Goal: Book appointment/travel/reservation

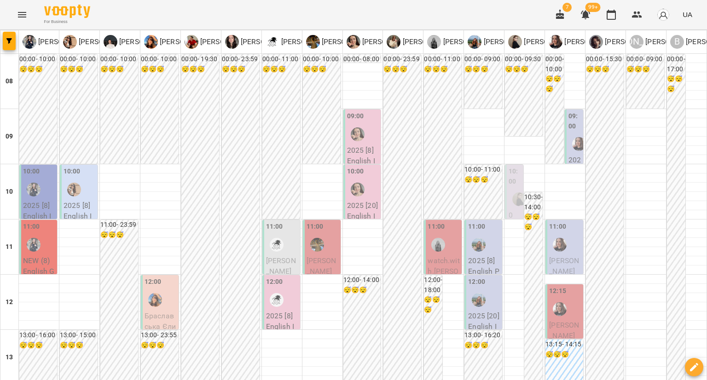
scroll to position [90, 0]
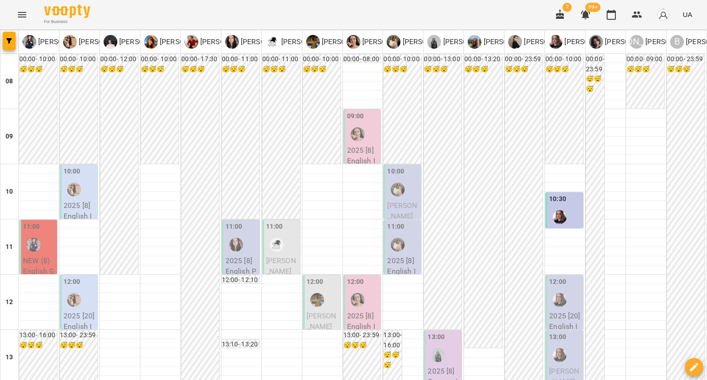
scroll to position [0, 0]
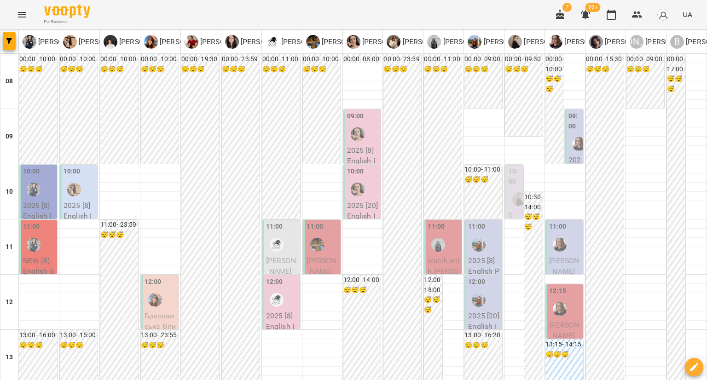
scroll to position [355, 0]
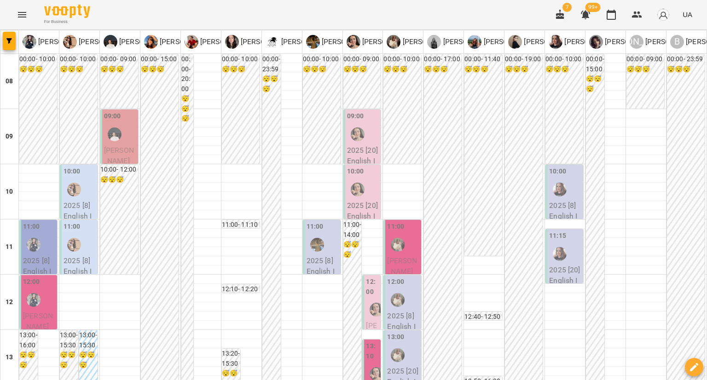
scroll to position [13, 0]
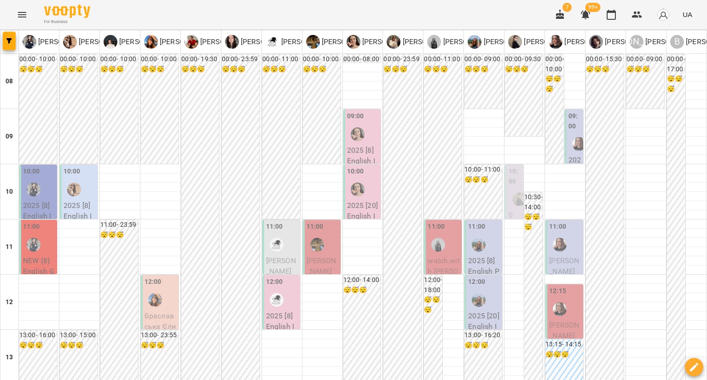
scroll to position [344, 0]
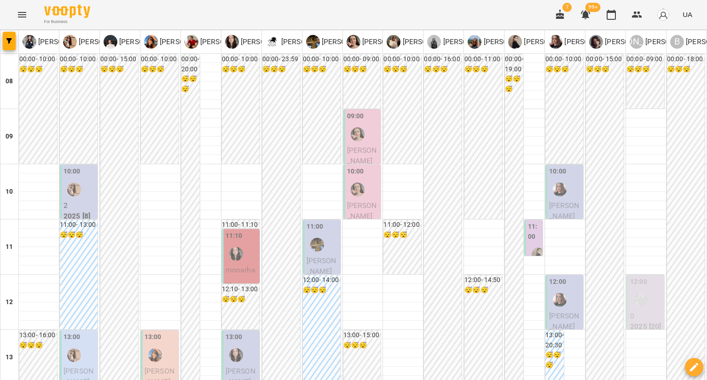
scroll to position [410, 0]
drag, startPoint x: 70, startPoint y: 262, endPoint x: 190, endPoint y: 278, distance: 120.7
type input "**********"
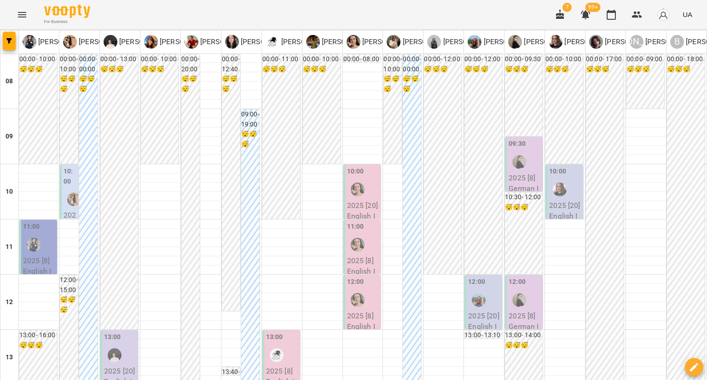
scroll to position [563, 0]
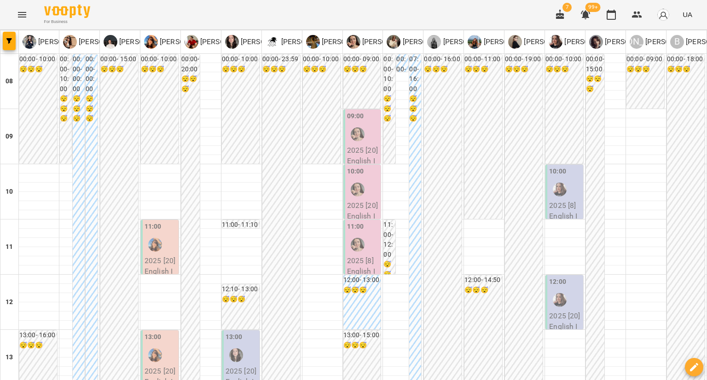
type input "**********"
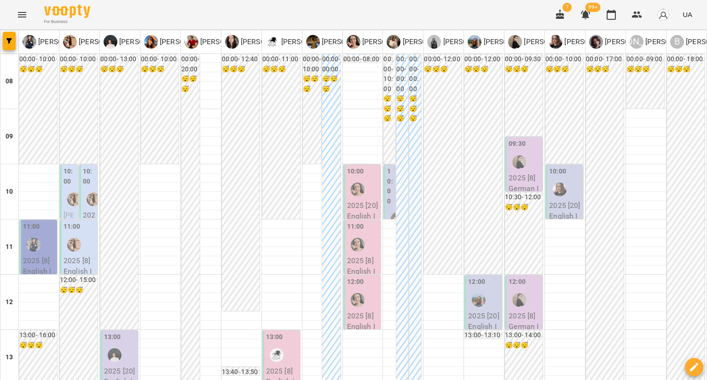
scroll to position [42, 0]
click at [86, 167] on label "10:00" at bounding box center [89, 177] width 13 height 20
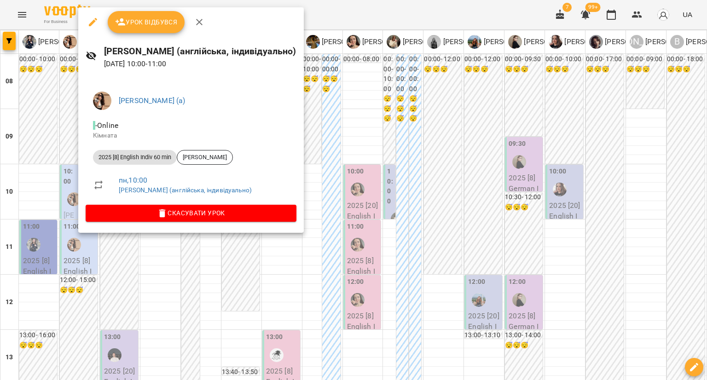
click at [64, 144] on div at bounding box center [353, 190] width 707 height 380
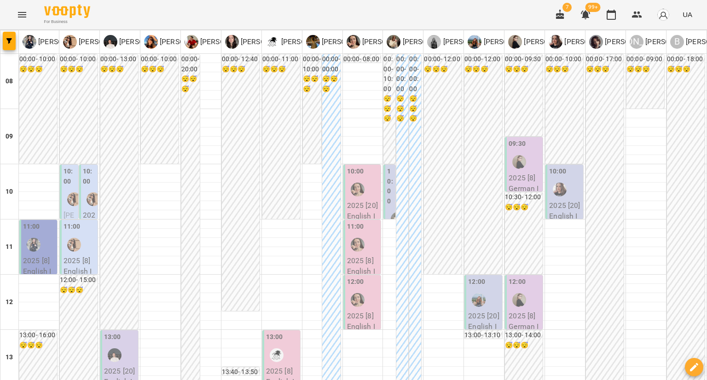
click at [64, 167] on label "10:00" at bounding box center [69, 177] width 13 height 20
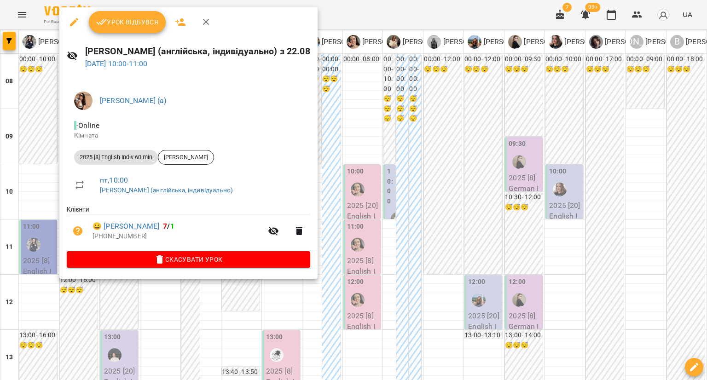
click at [59, 307] on div at bounding box center [353, 190] width 707 height 380
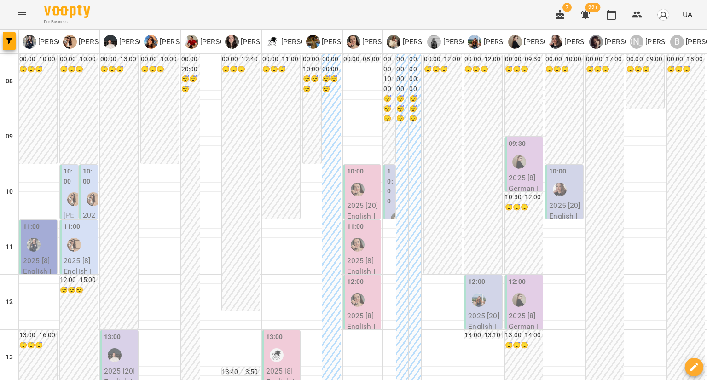
scroll to position [465, 0]
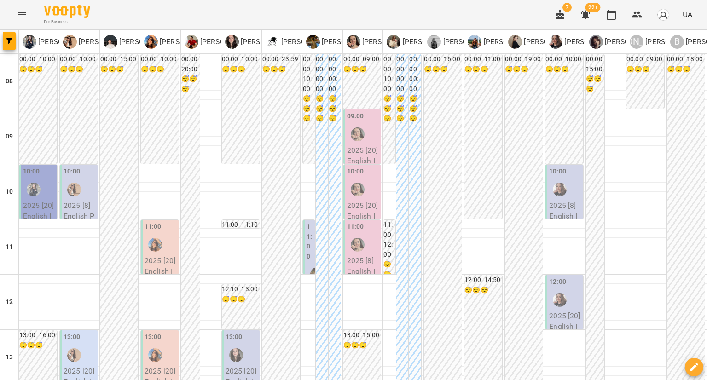
scroll to position [276, 0]
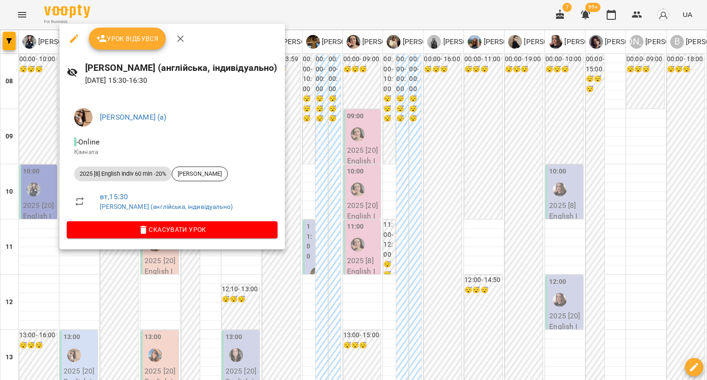
click at [349, 121] on div at bounding box center [353, 190] width 707 height 380
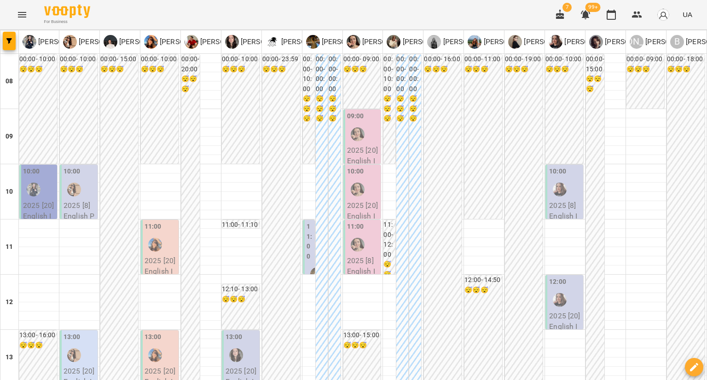
type input "**********"
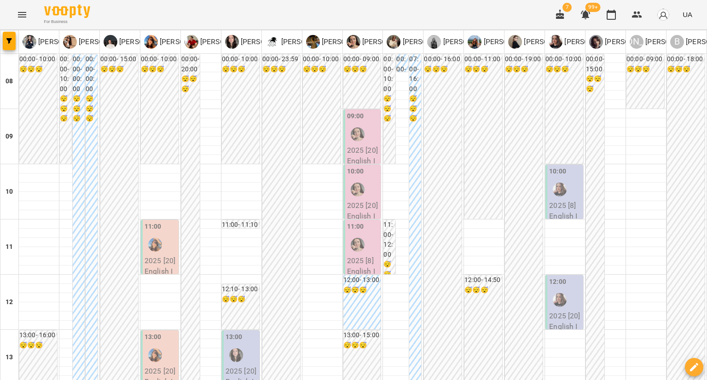
type input "**********"
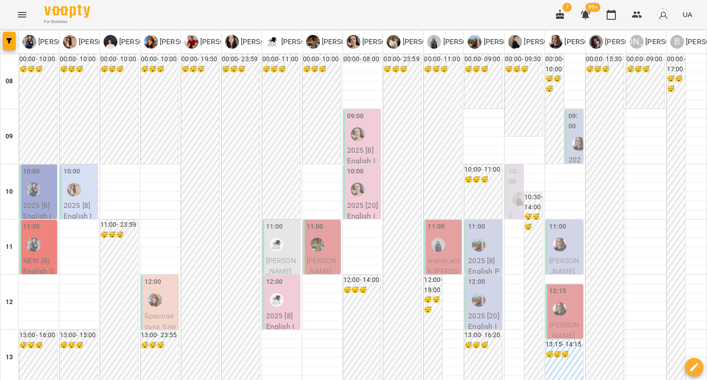
scroll to position [106, 0]
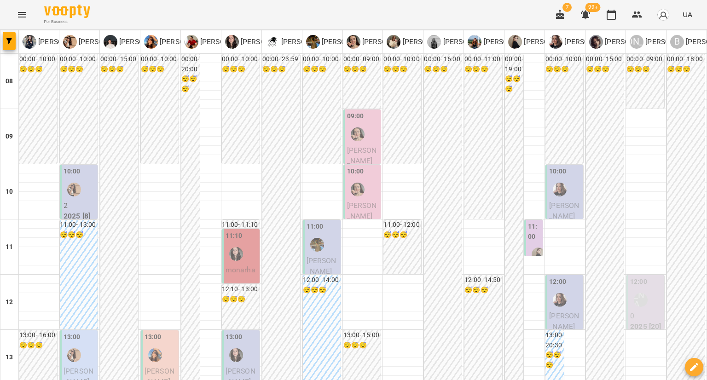
scroll to position [0, 0]
